Goal: Navigation & Orientation: Find specific page/section

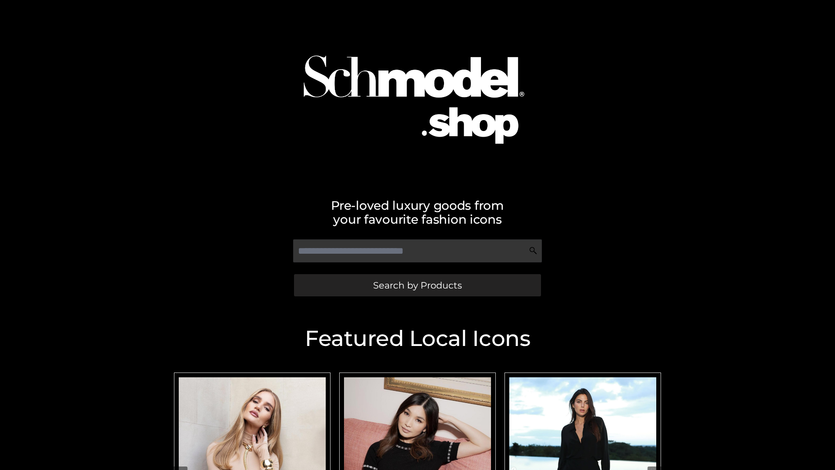
click at [417, 285] on span "Search by Products" at bounding box center [417, 284] width 89 height 9
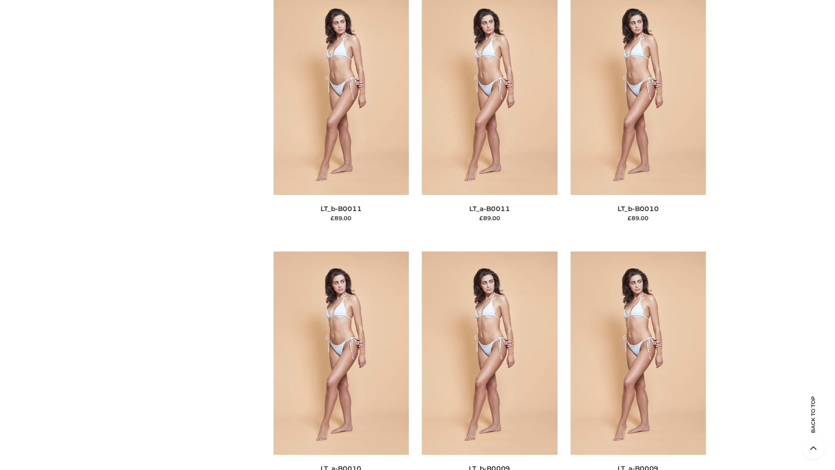
scroll to position [3905, 0]
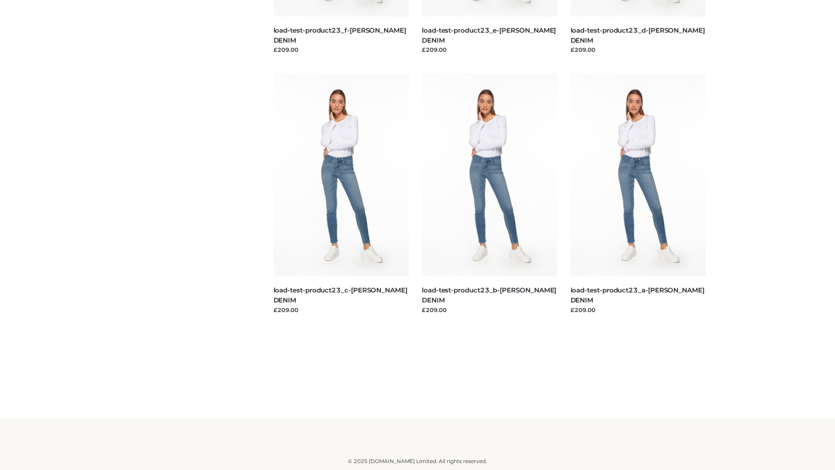
scroll to position [763, 0]
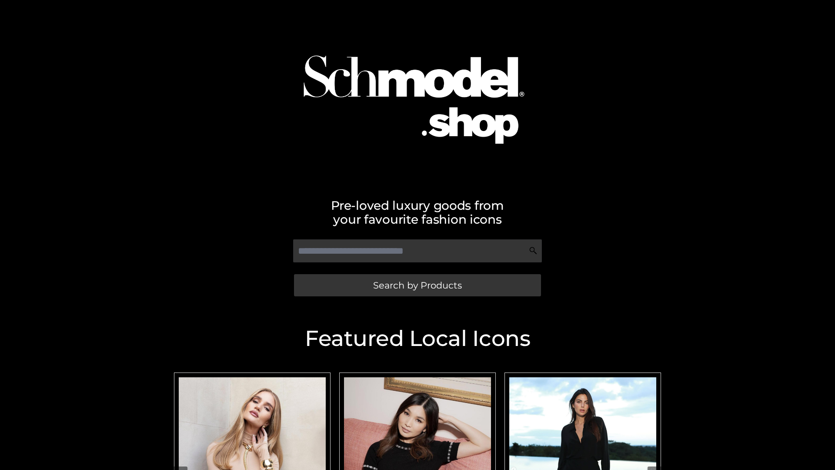
click at [417, 285] on span "Search by Products" at bounding box center [417, 284] width 89 height 9
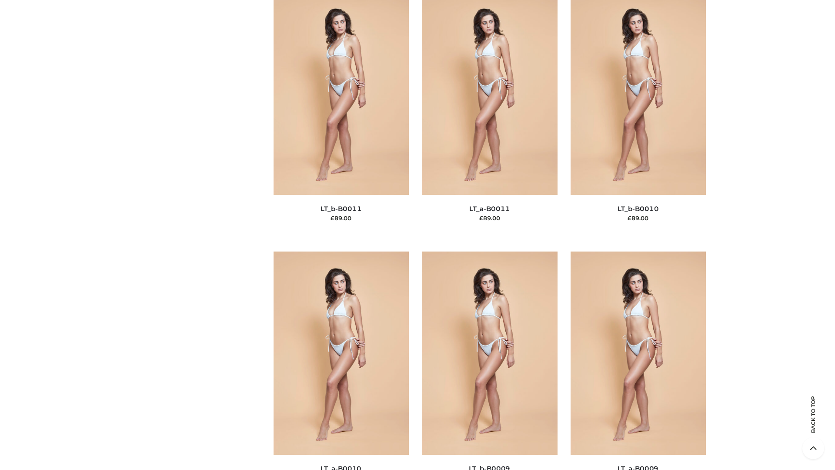
scroll to position [3905, 0]
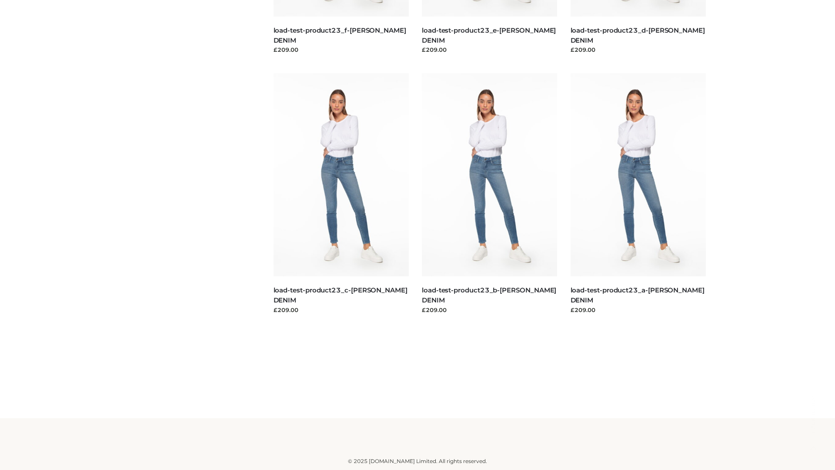
scroll to position [763, 0]
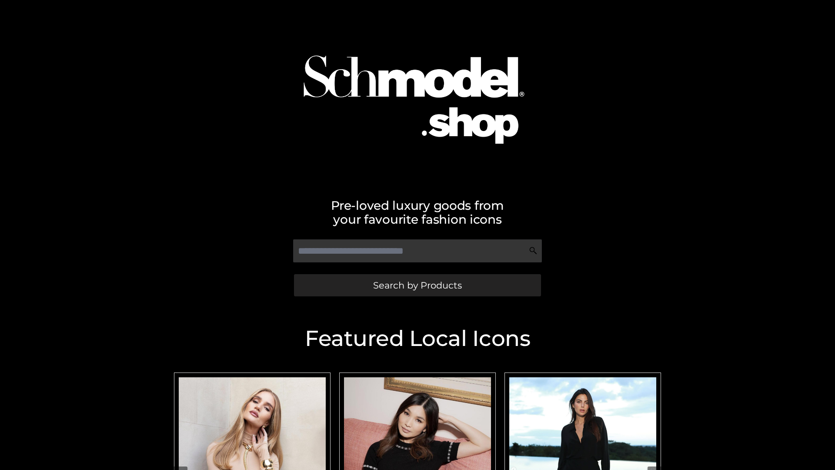
click at [417, 285] on span "Search by Products" at bounding box center [417, 284] width 89 height 9
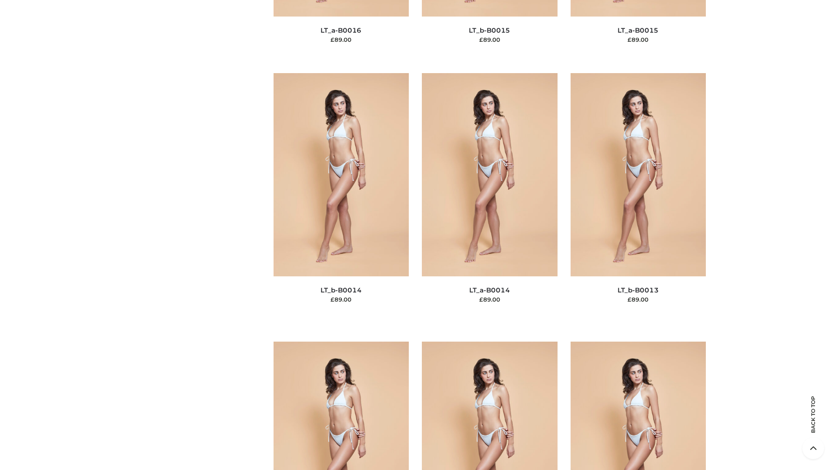
scroll to position [3092, 0]
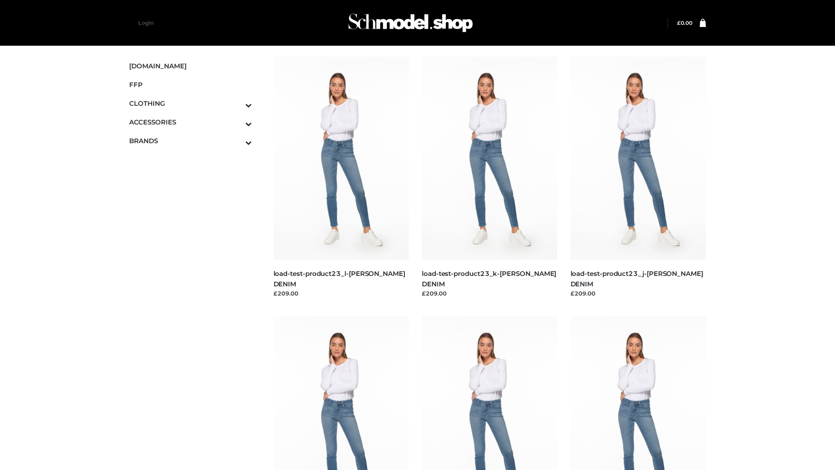
scroll to position [763, 0]
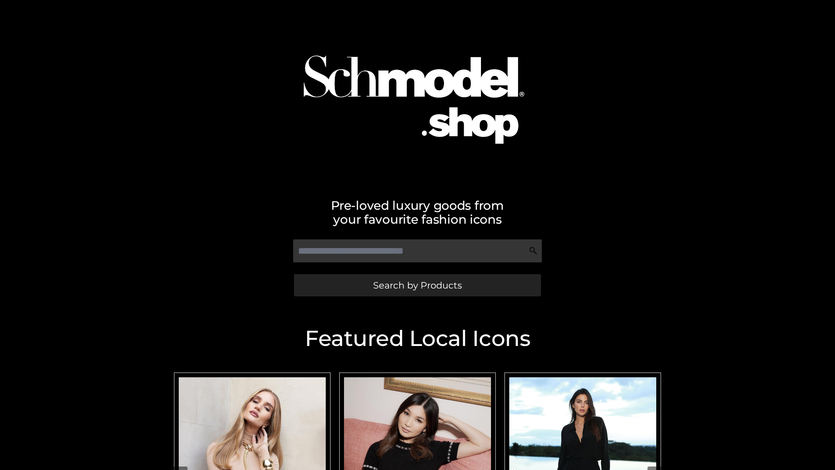
click at [417, 285] on span "Search by Products" at bounding box center [417, 284] width 89 height 9
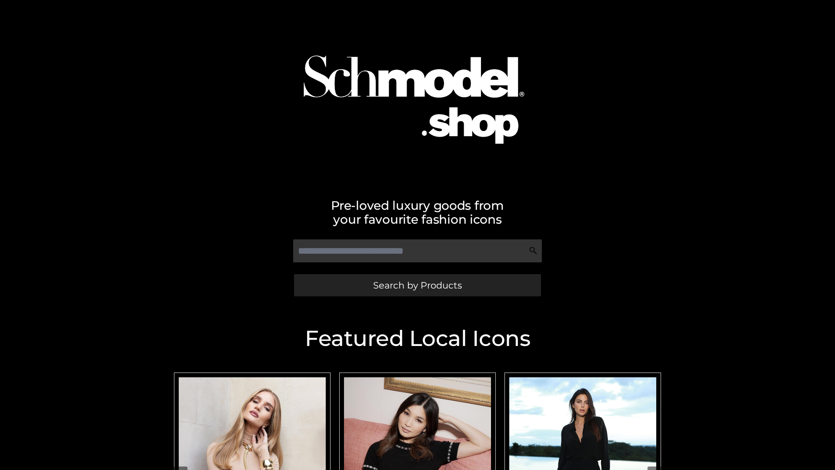
click at [417, 285] on span "Search by Products" at bounding box center [417, 284] width 89 height 9
